Goal: Find specific page/section: Find specific page/section

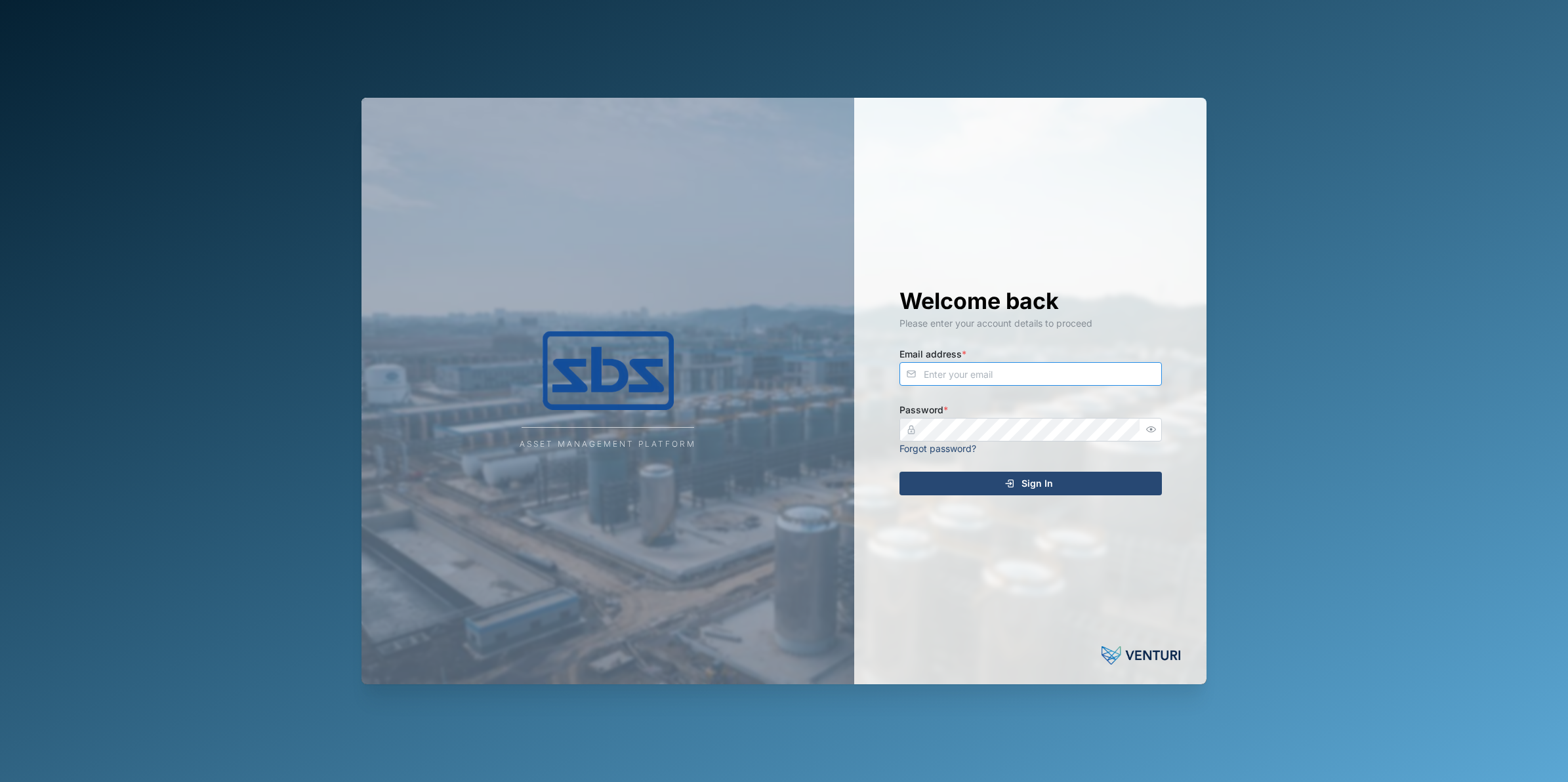
type input "[PERSON_NAME][EMAIL_ADDRESS][DOMAIN_NAME]"
click at [999, 477] on div "Sign In" at bounding box center [1028, 483] width 241 height 22
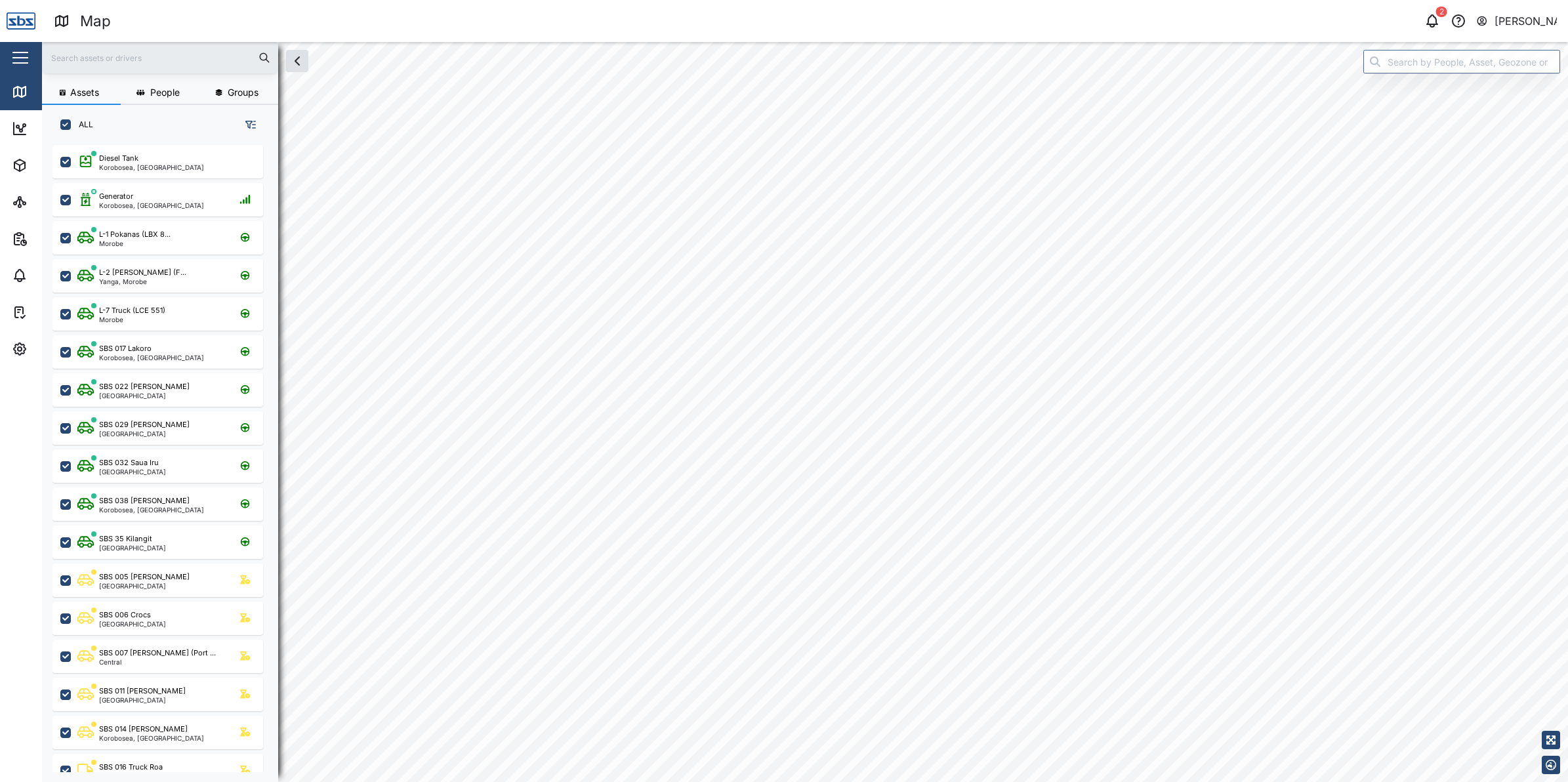
scroll to position [619, 203]
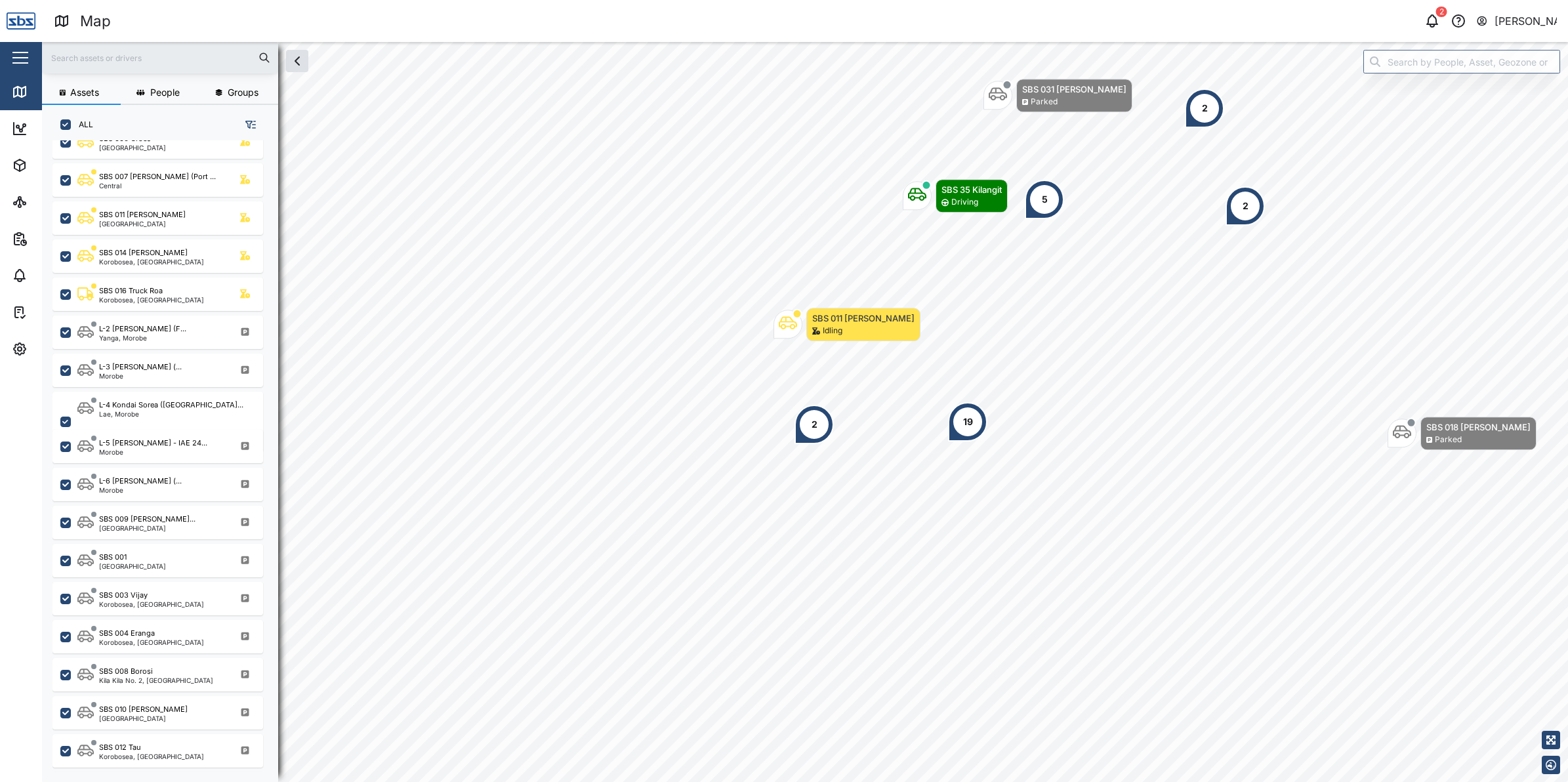
scroll to position [544, 0]
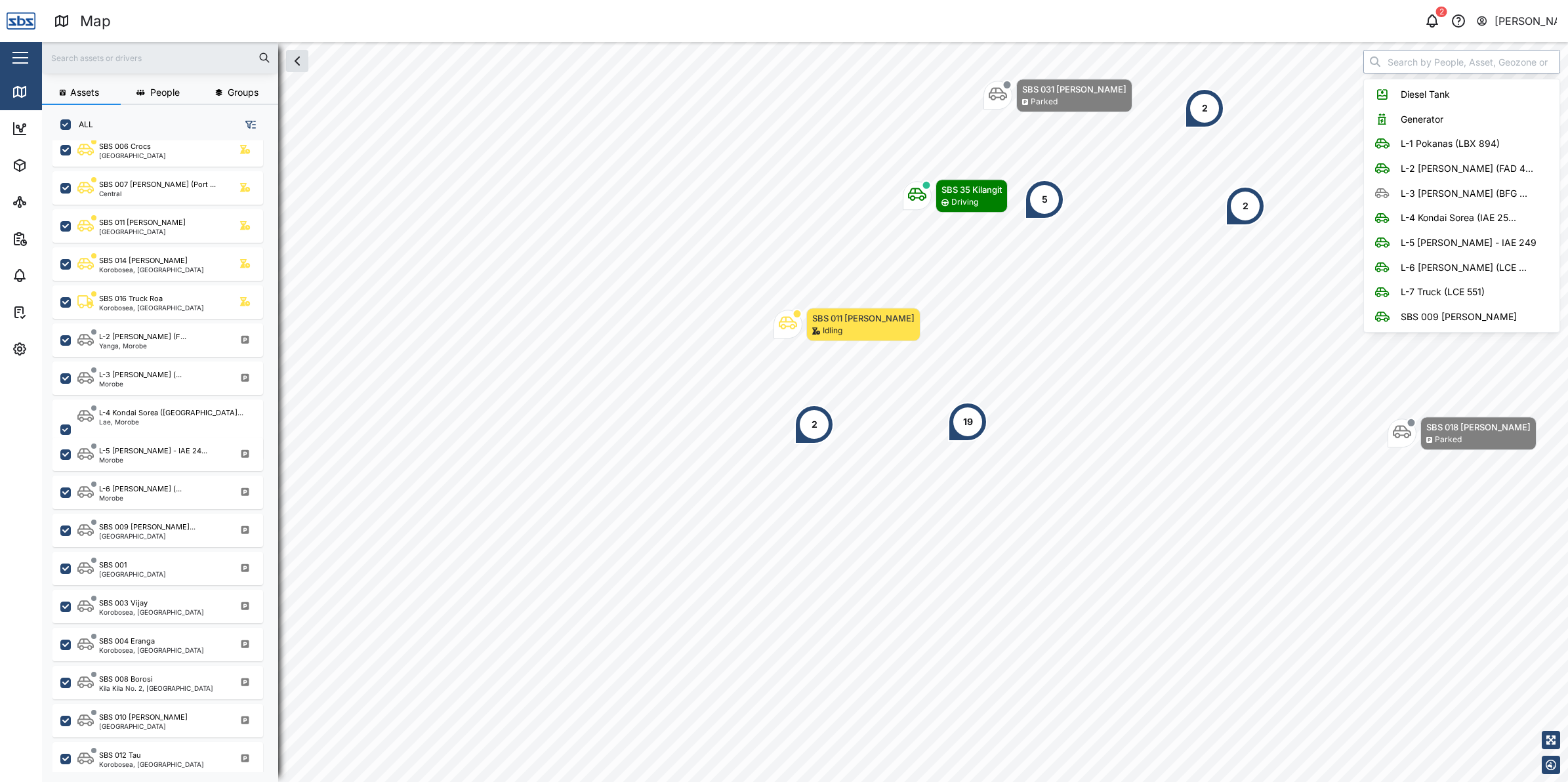
click at [1473, 66] on input "search" at bounding box center [1462, 61] width 197 height 24
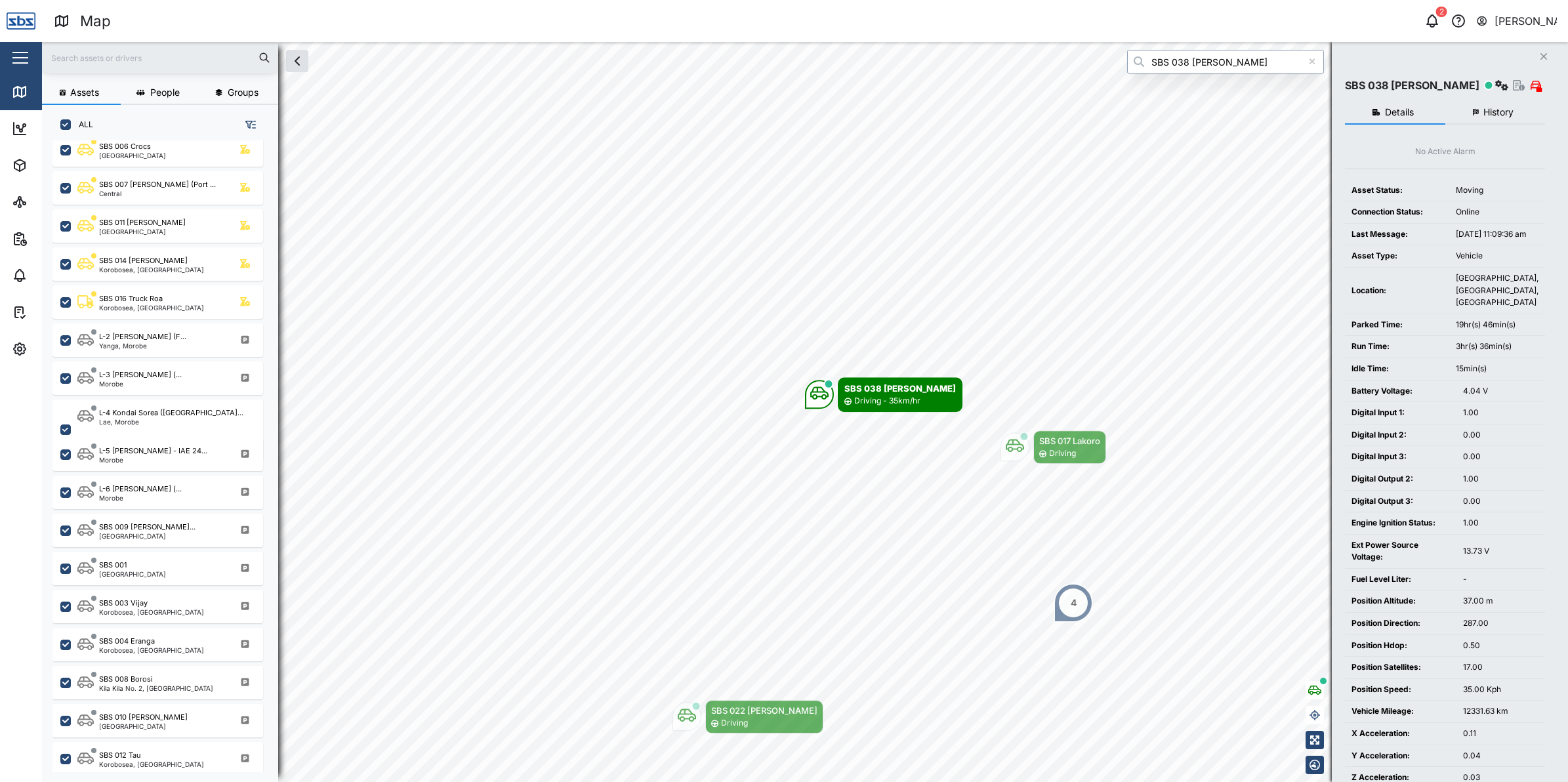
type input "SBS 038 [PERSON_NAME]"
